Goal: Task Accomplishment & Management: Use online tool/utility

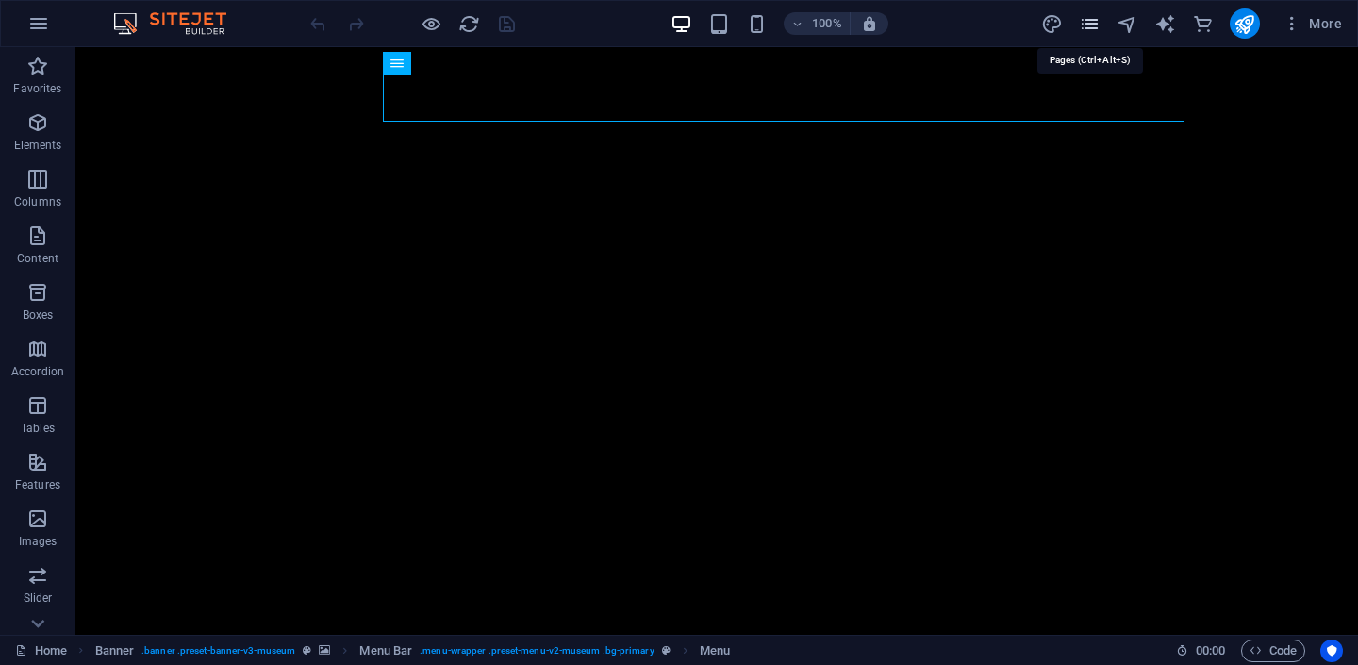
click at [1089, 17] on icon "pages" at bounding box center [1090, 24] width 22 height 22
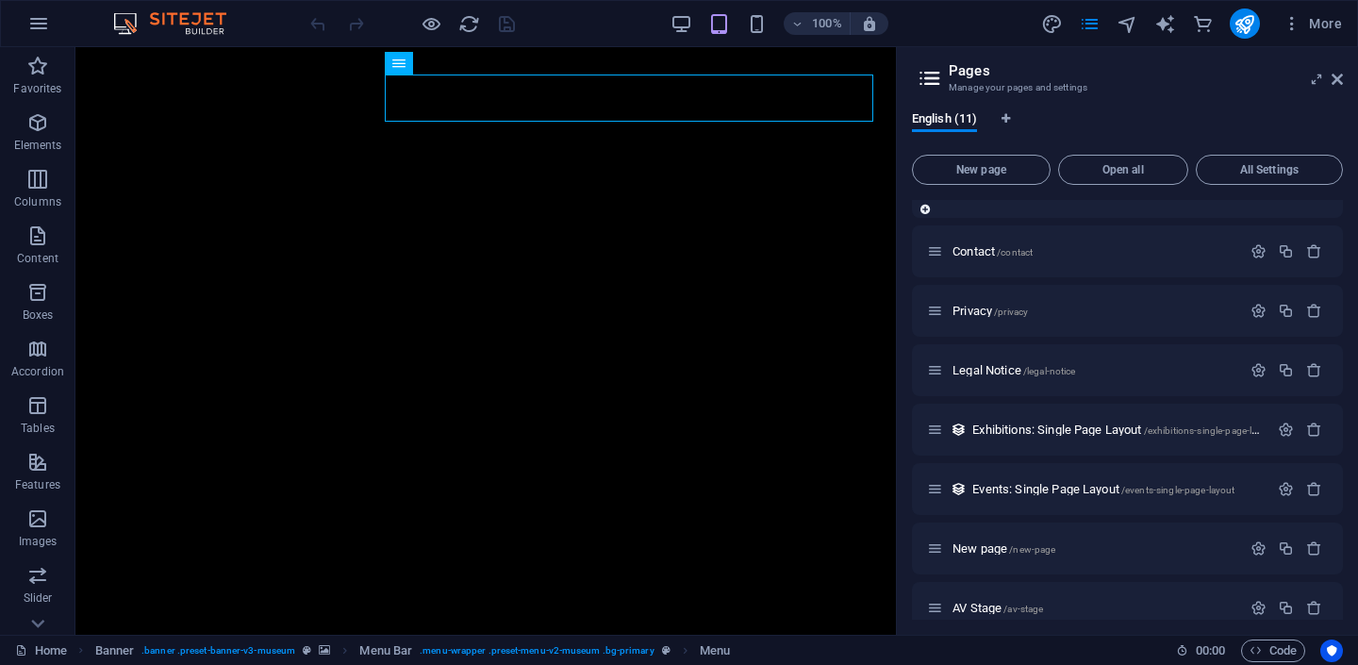
scroll to position [234, 0]
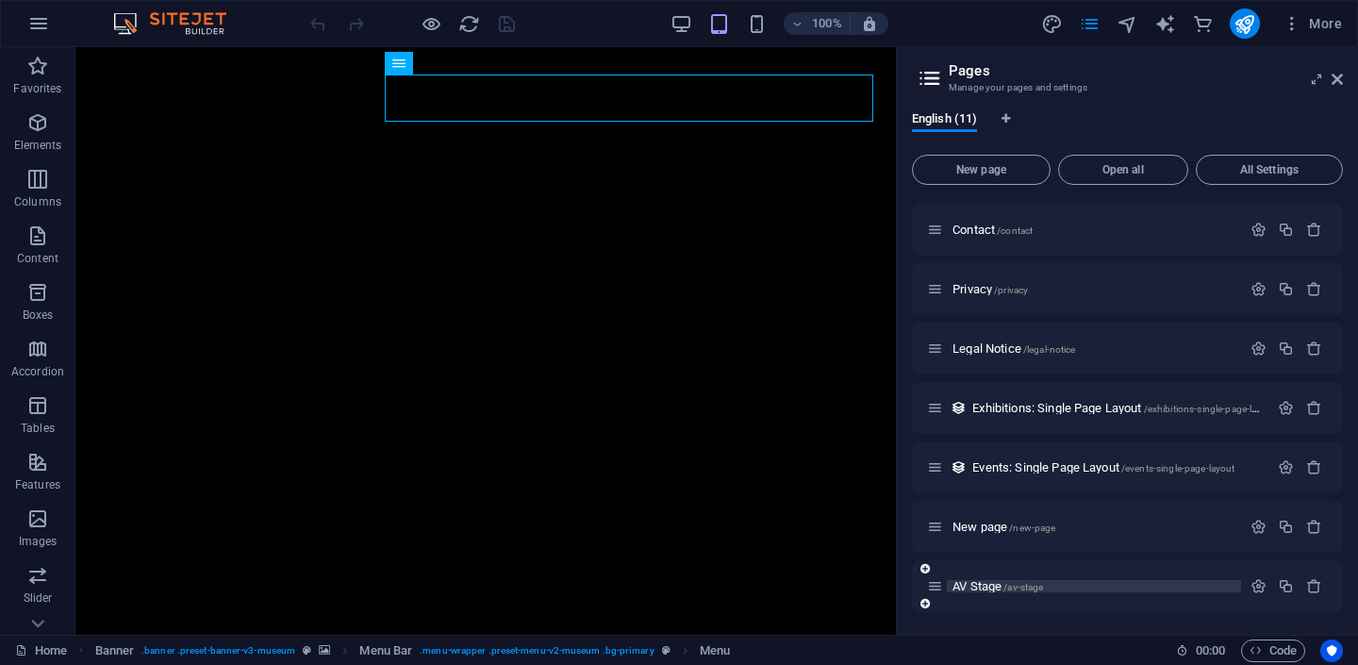
click at [963, 591] on span "AV Stage /av-stage" at bounding box center [998, 586] width 91 height 14
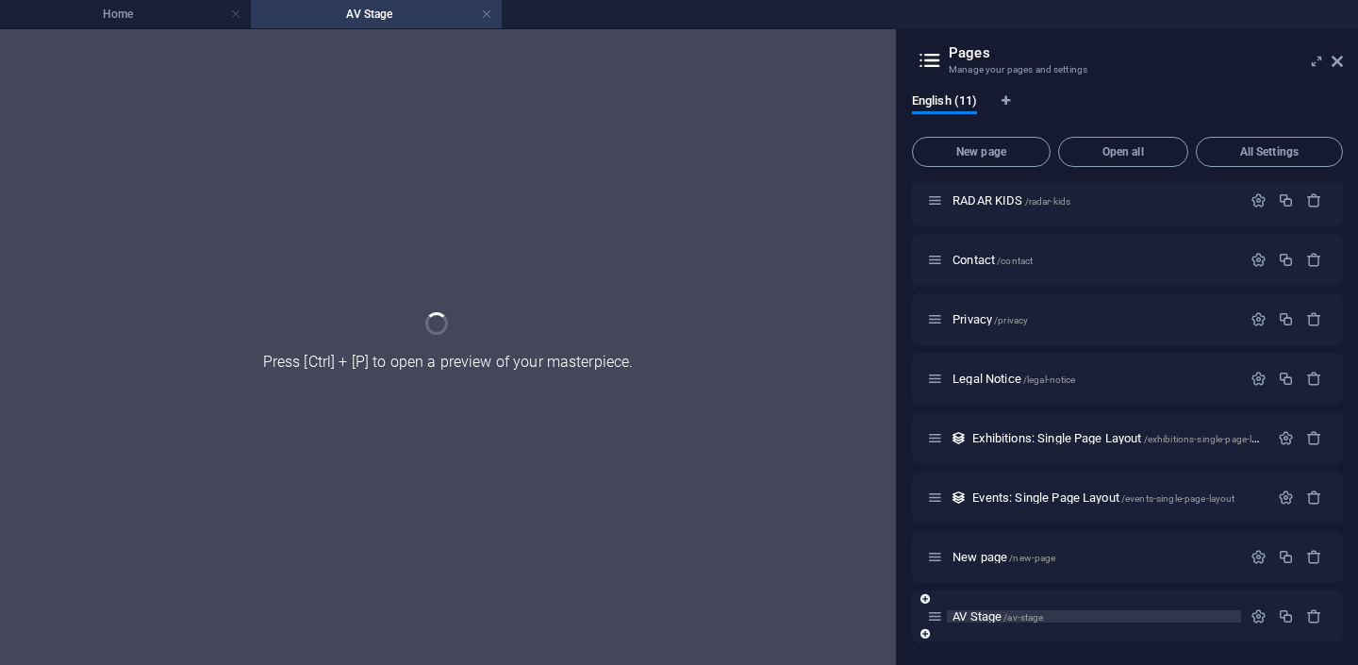
scroll to position [186, 0]
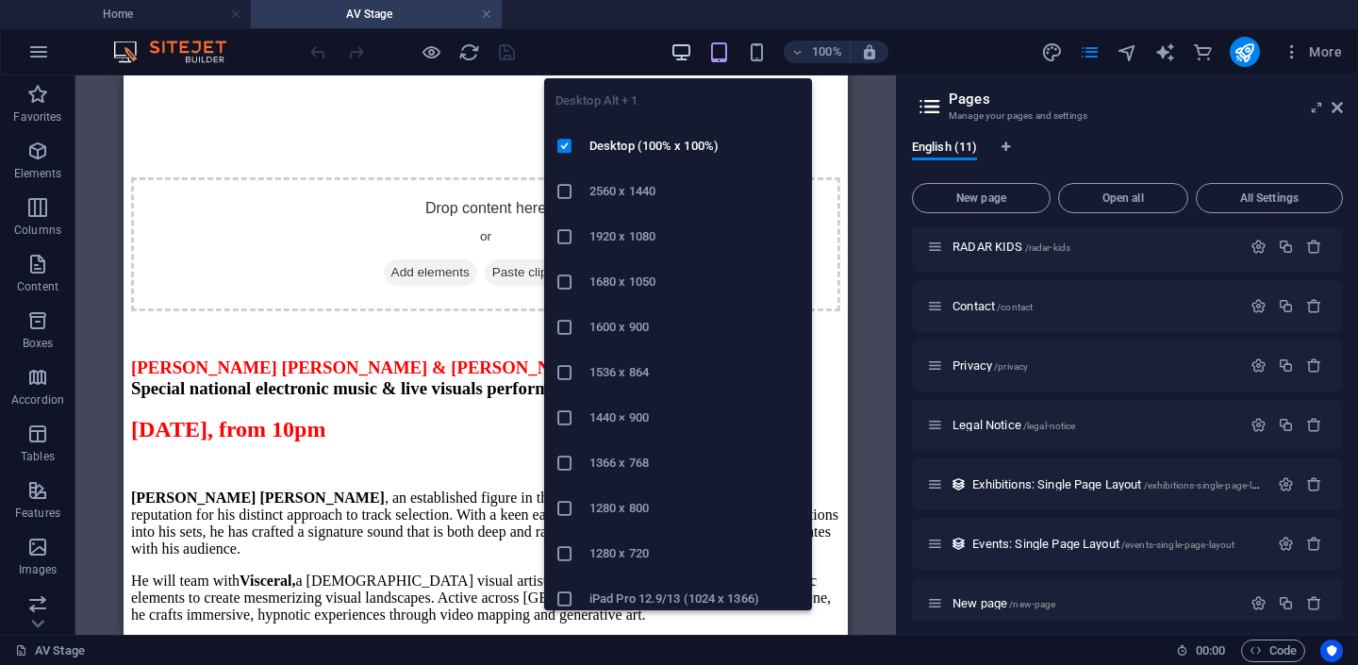
click at [687, 42] on icon "button" at bounding box center [682, 53] width 22 height 22
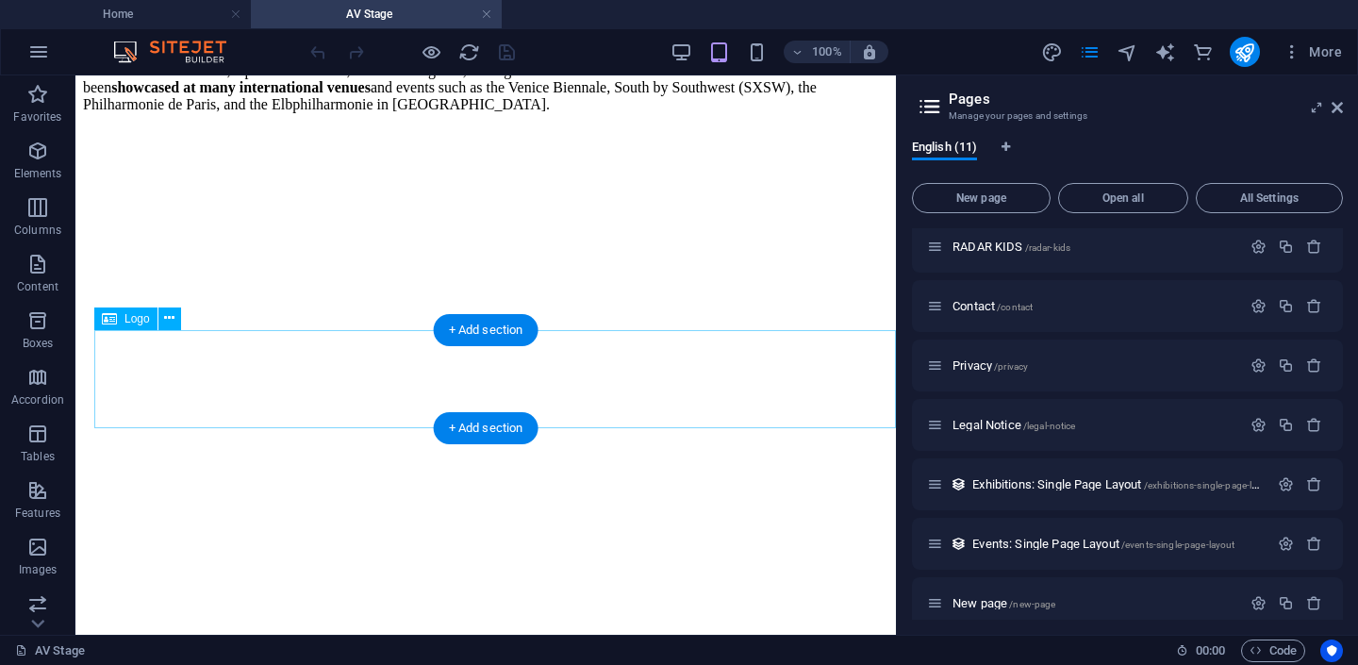
scroll to position [4957, 0]
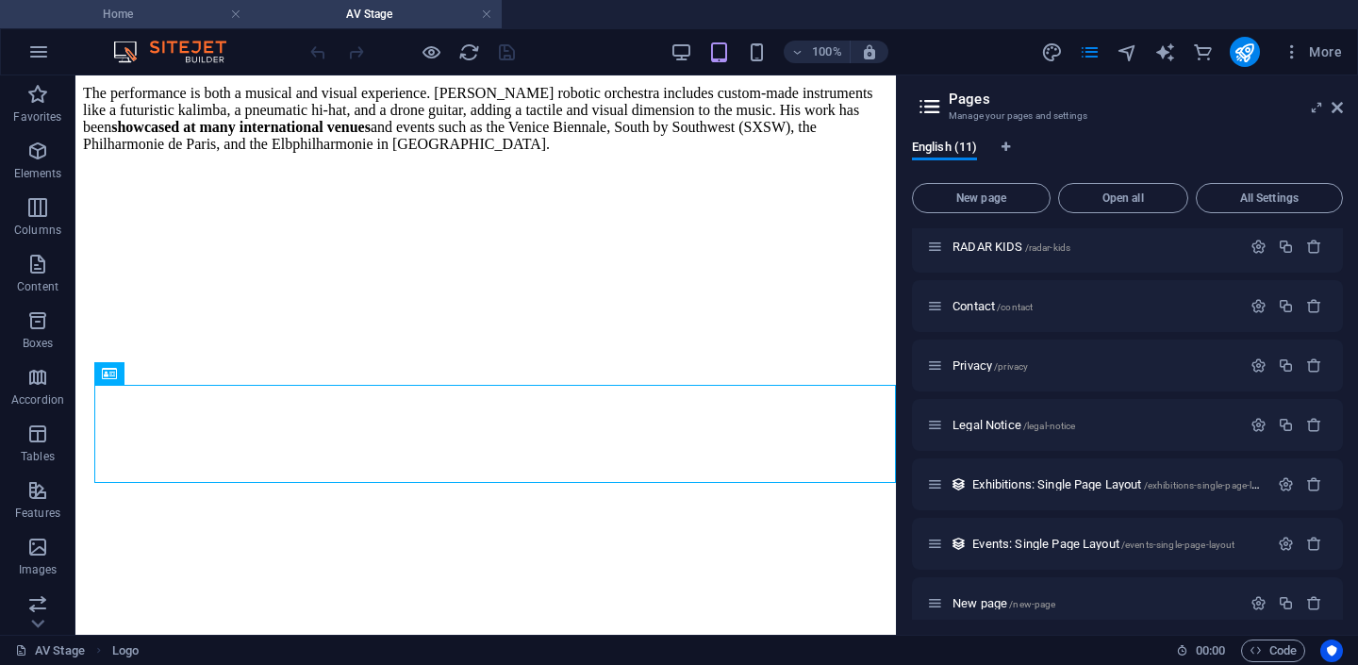
click at [125, 10] on h4 "Home" at bounding box center [125, 14] width 251 height 21
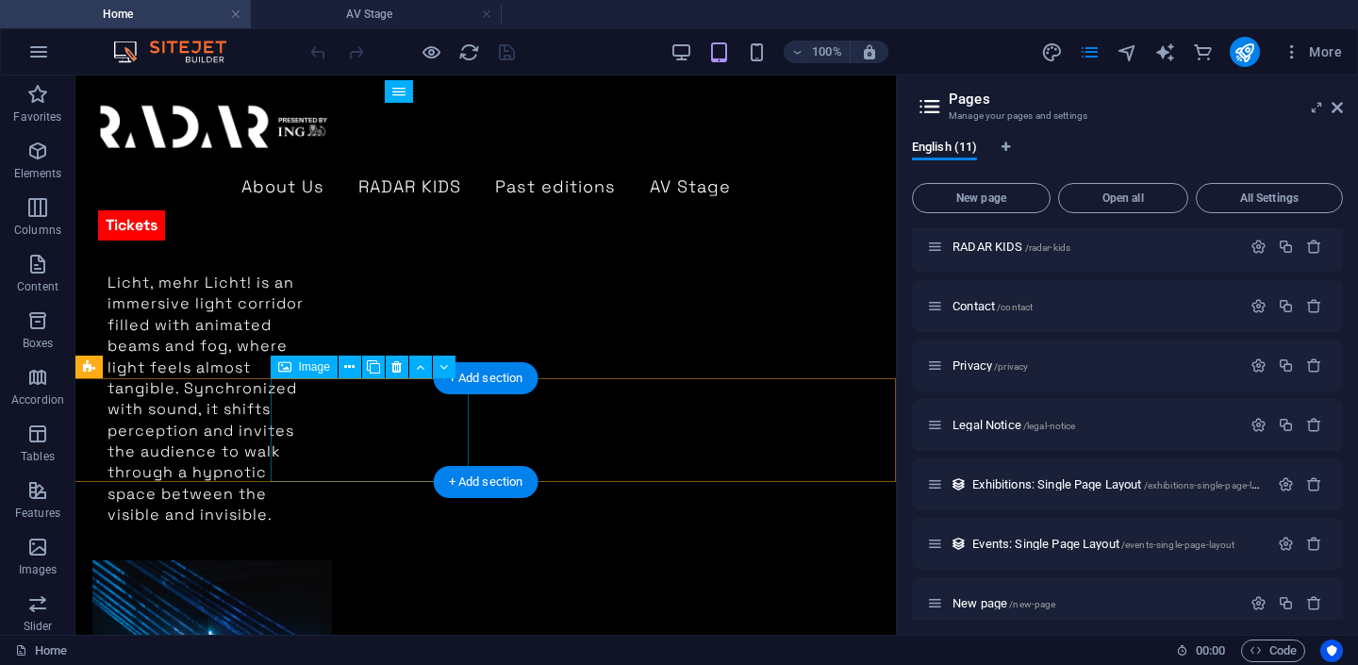
scroll to position [4552, 0]
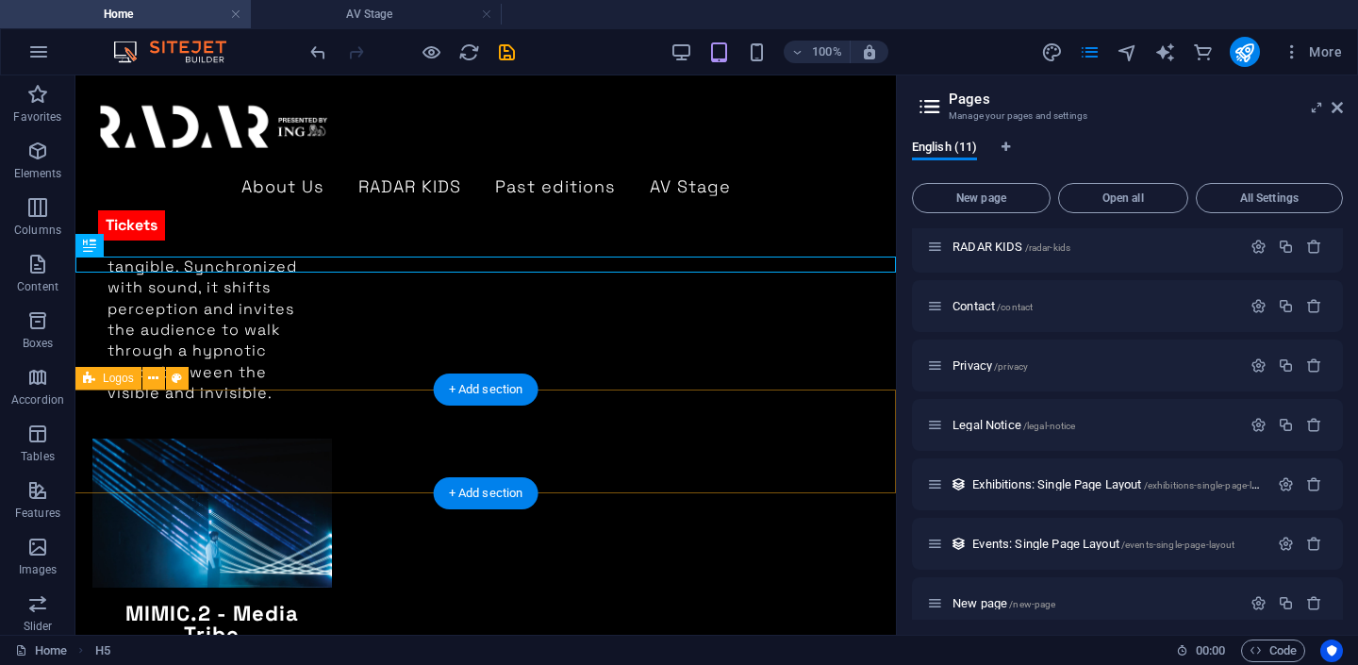
drag, startPoint x: 213, startPoint y: 267, endPoint x: 261, endPoint y: 397, distance: 138.8
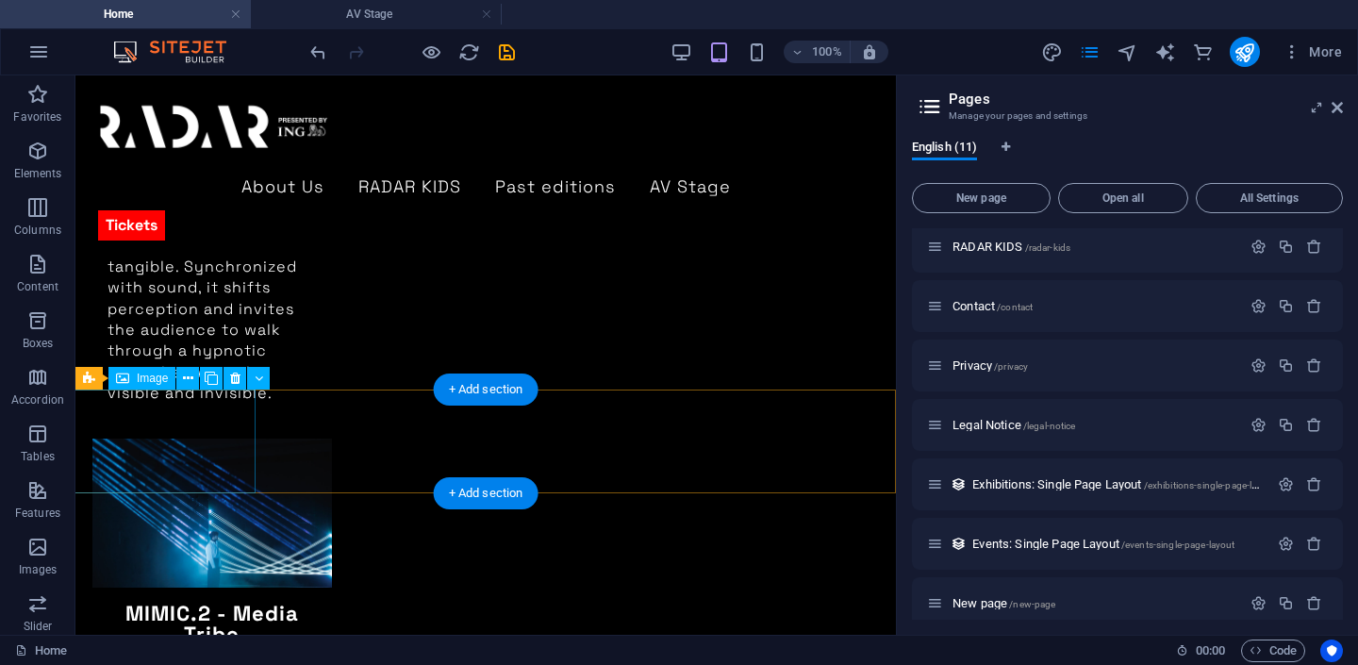
drag, startPoint x: 216, startPoint y: 270, endPoint x: 211, endPoint y: 397, distance: 127.4
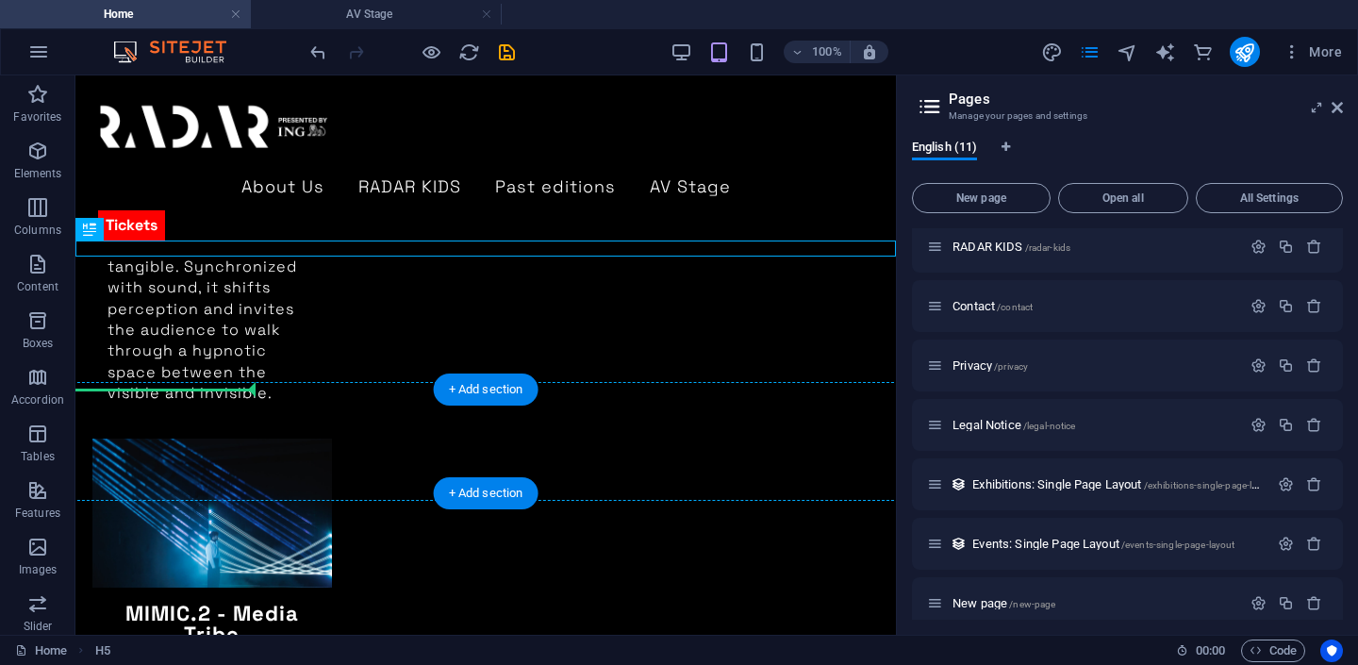
drag, startPoint x: 192, startPoint y: 248, endPoint x: 192, endPoint y: 393, distance: 145.3
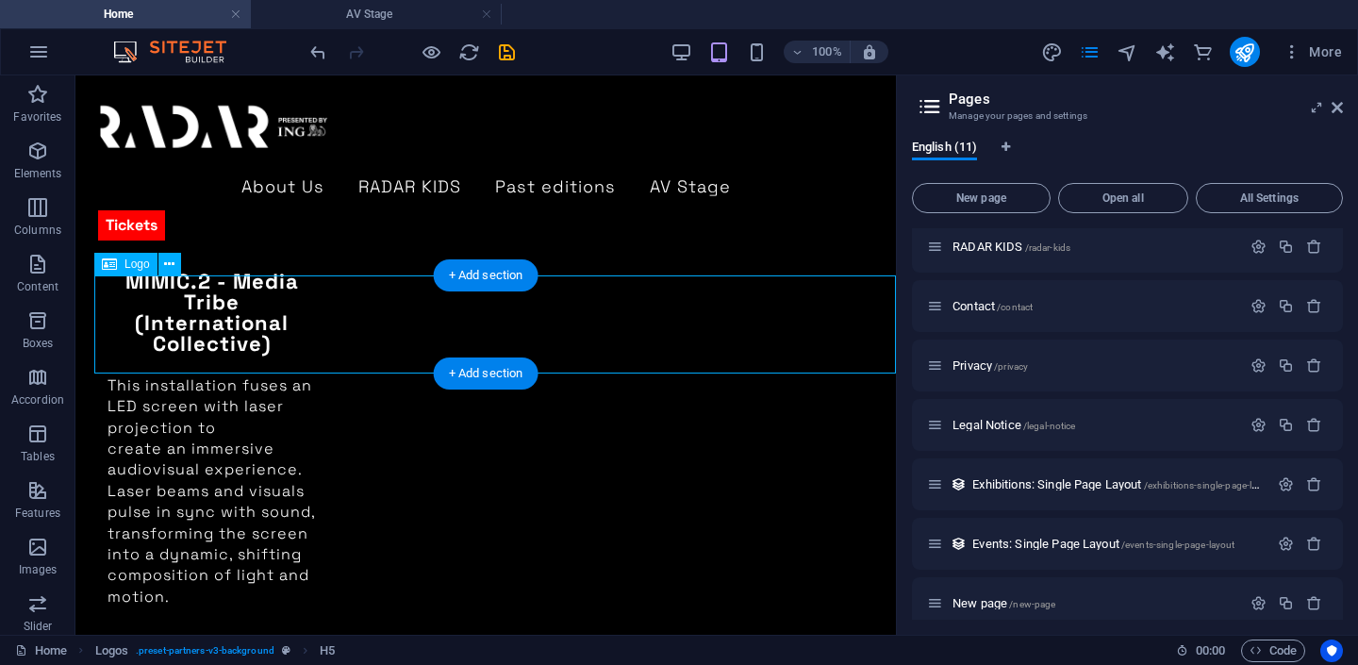
select select "%"
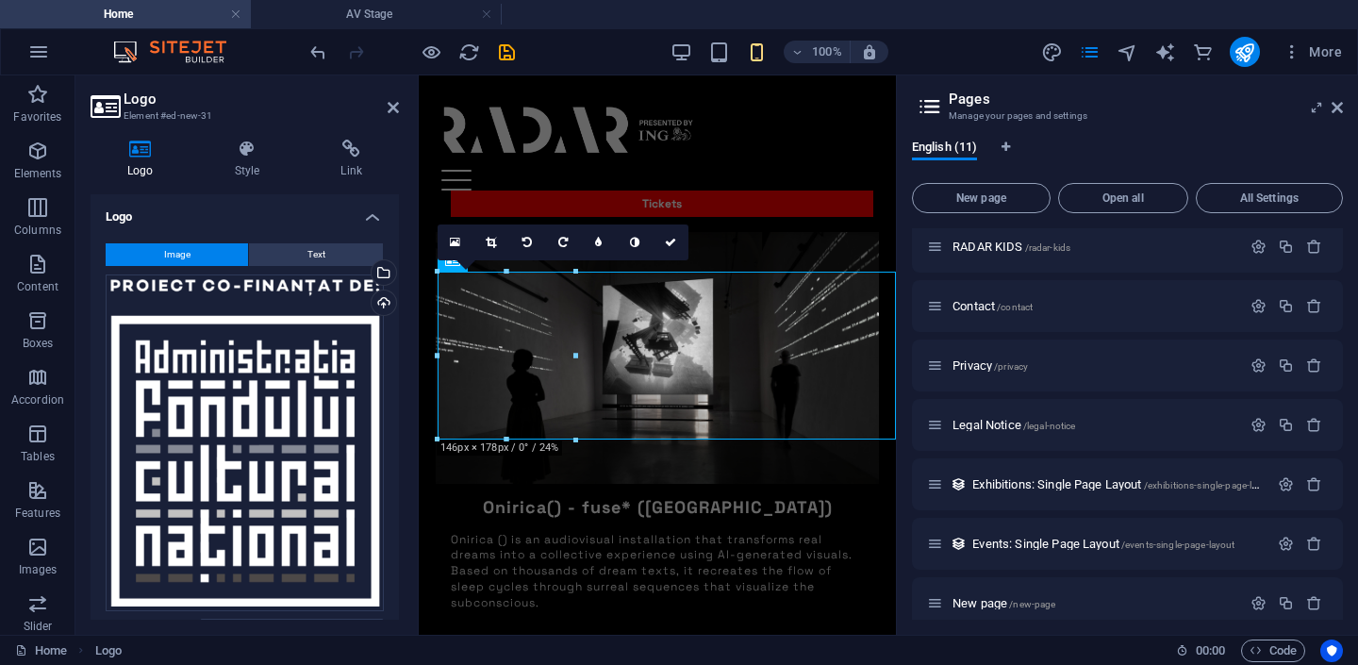
scroll to position [7121, 0]
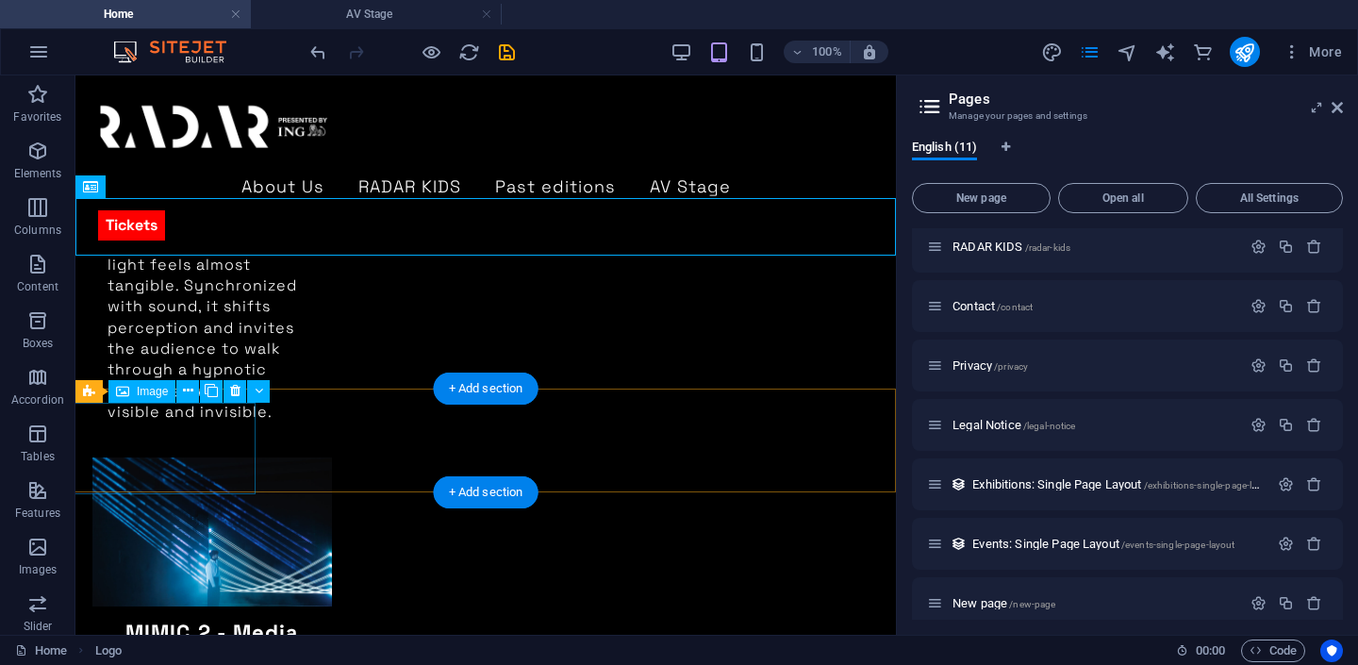
scroll to position [4537, 0]
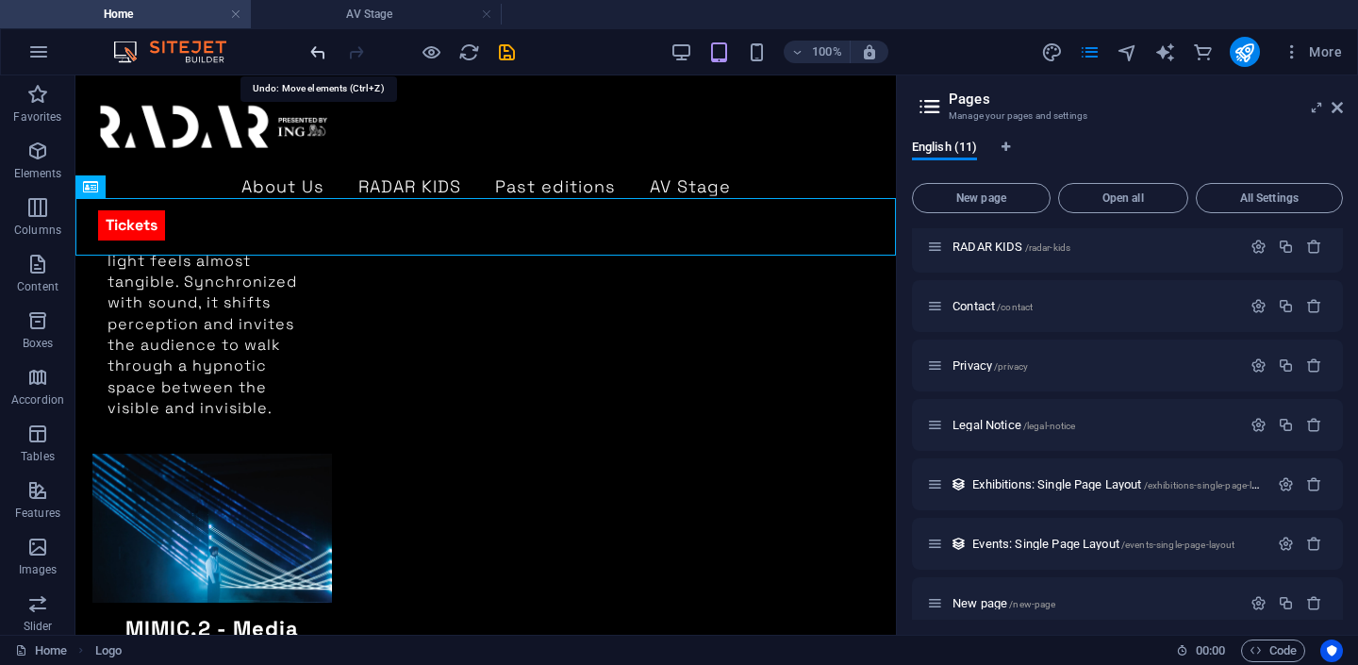
click at [320, 42] on icon "undo" at bounding box center [319, 53] width 22 height 22
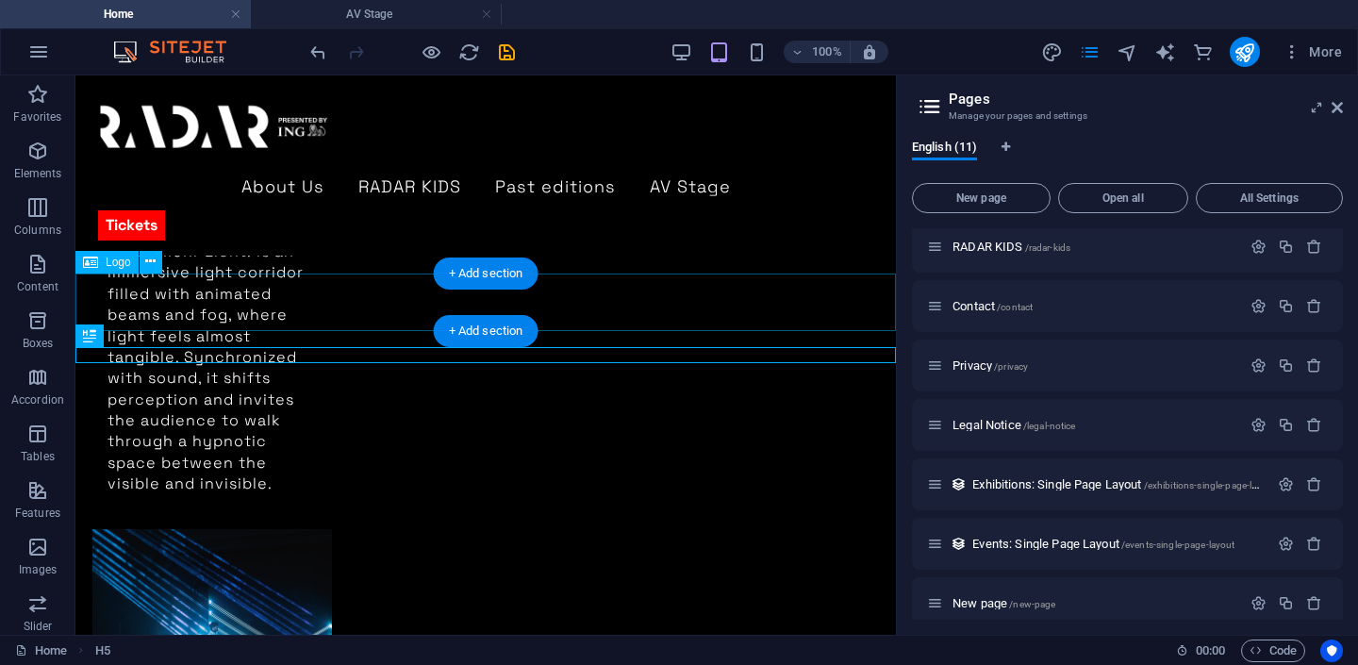
scroll to position [4461, 0]
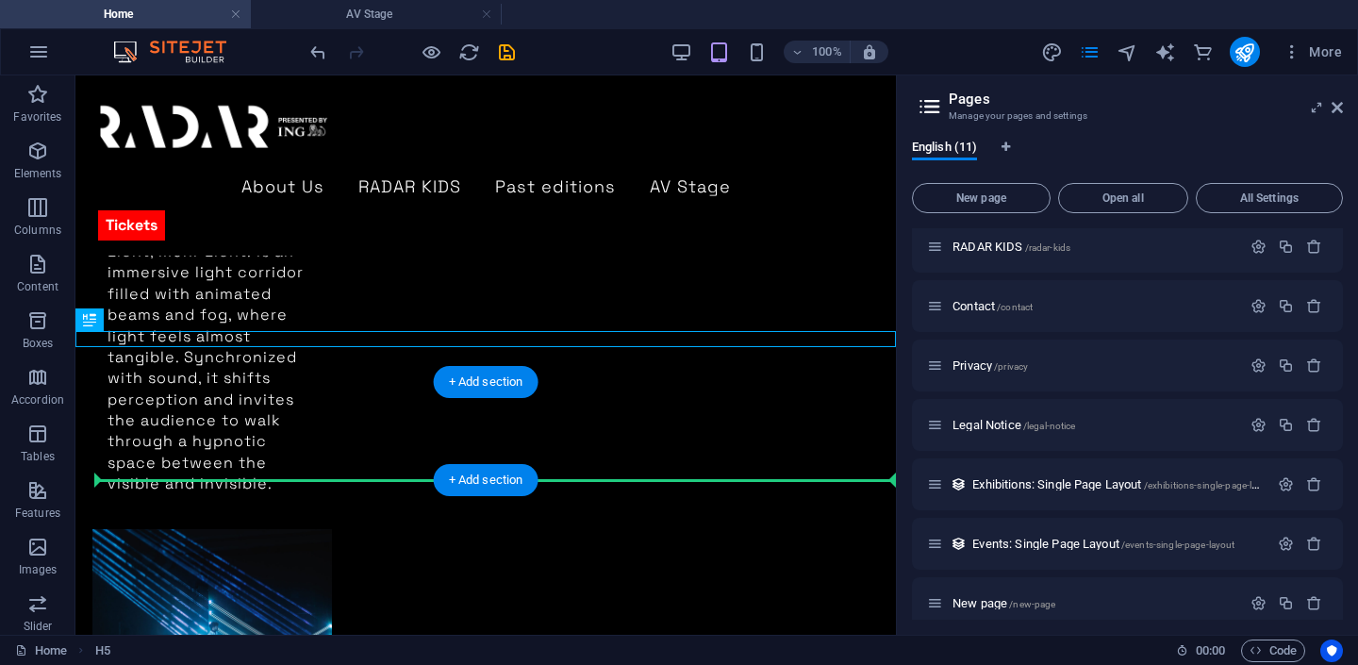
drag, startPoint x: 216, startPoint y: 338, endPoint x: 217, endPoint y: 469, distance: 131.1
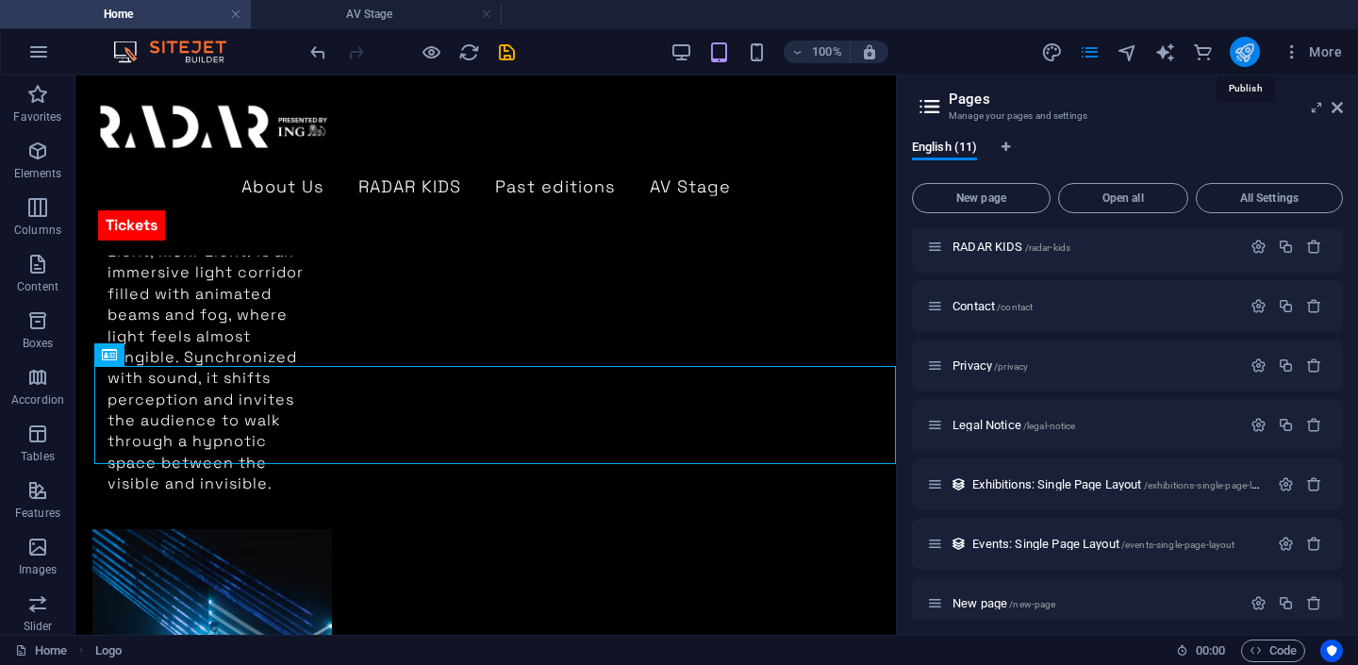
click at [1248, 56] on icon "publish" at bounding box center [1245, 53] width 22 height 22
